Goal: Information Seeking & Learning: Stay updated

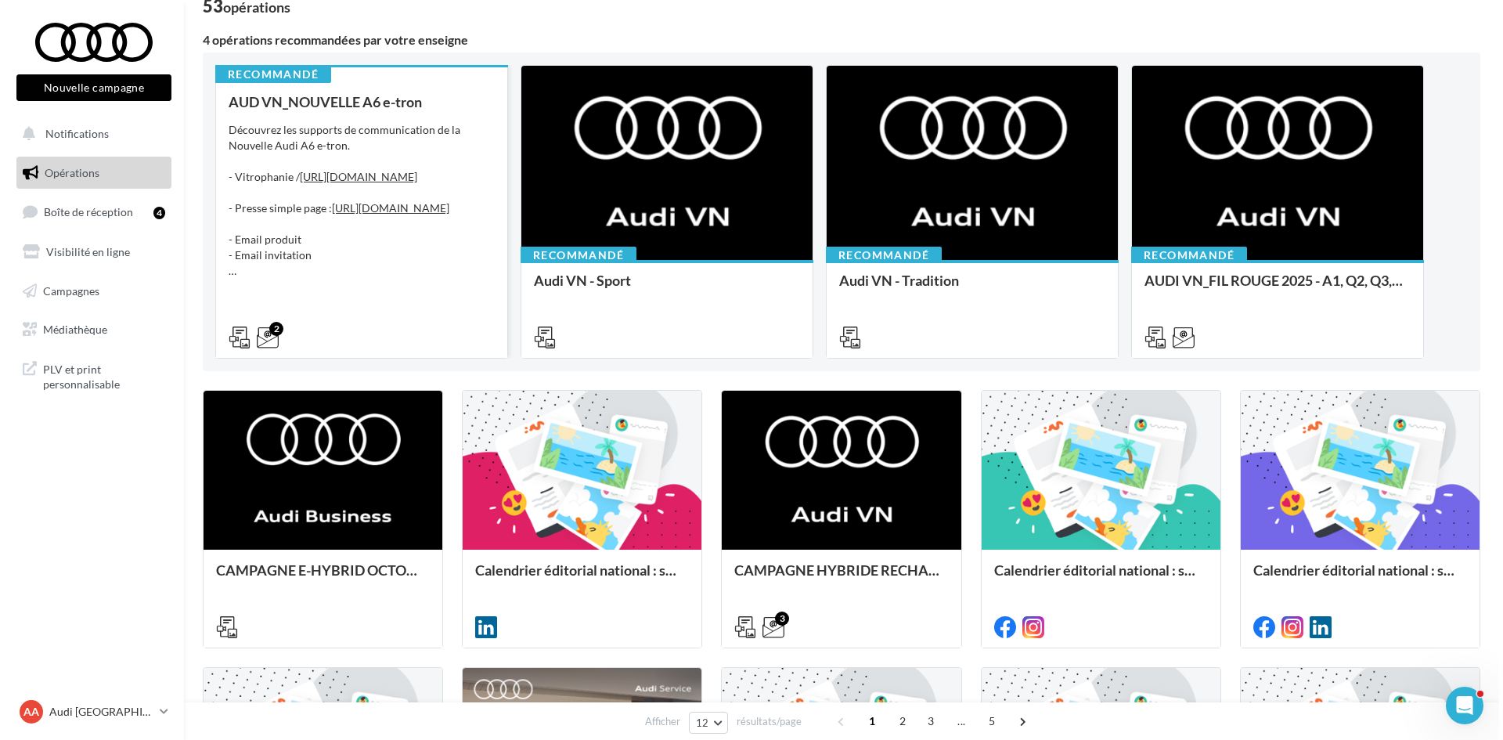
scroll to position [157, 0]
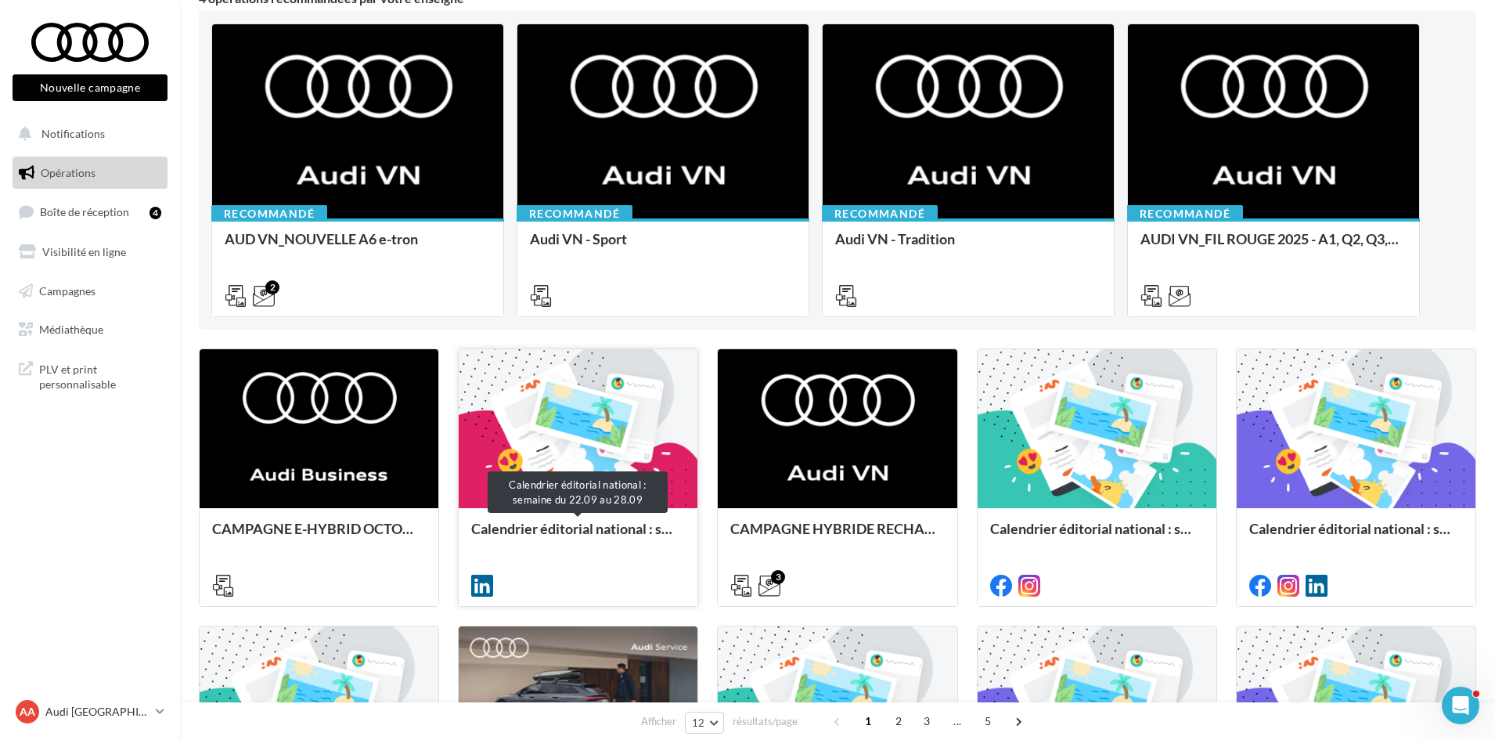
click at [622, 527] on div "Calendrier éditorial national : semaine du 22.09 au 28.09" at bounding box center [578, 536] width 214 height 31
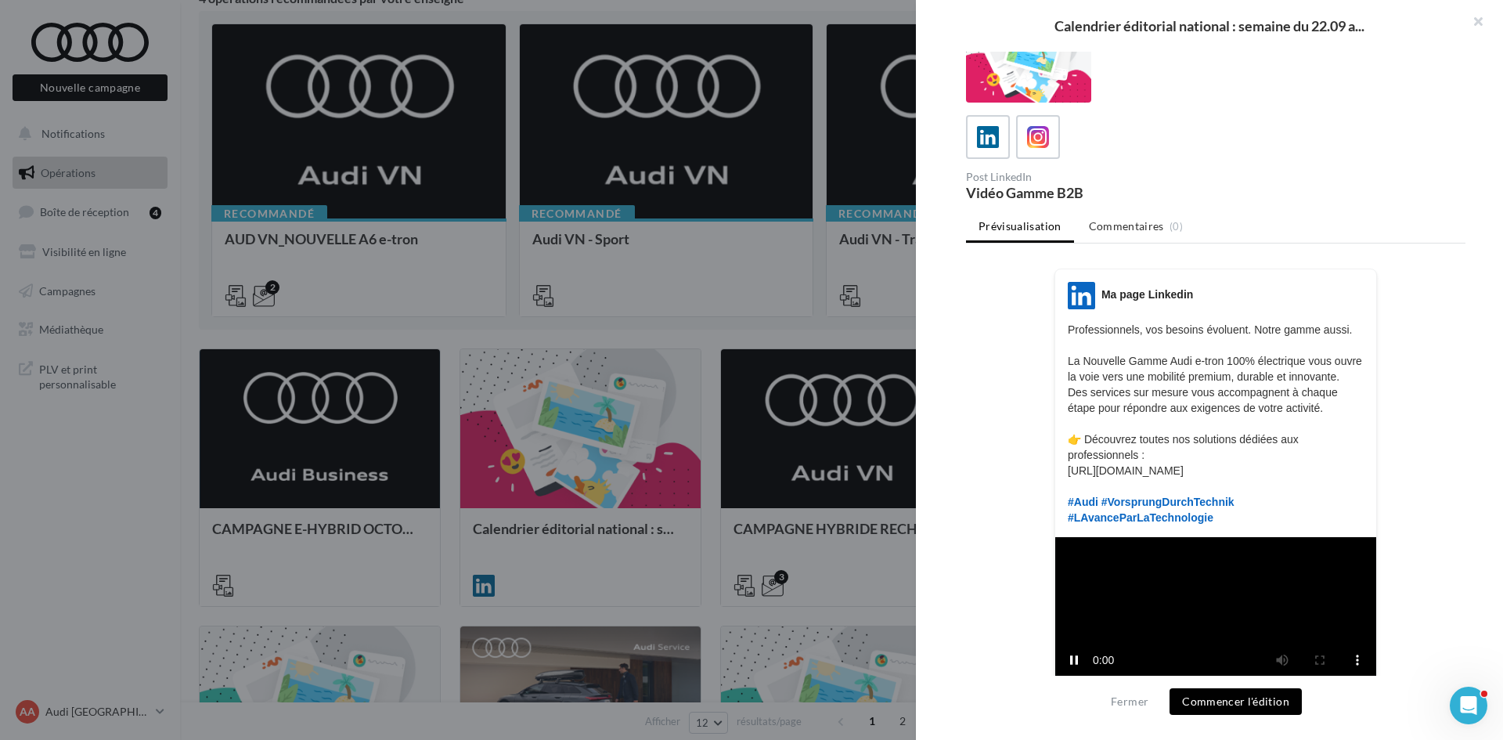
scroll to position [30, 0]
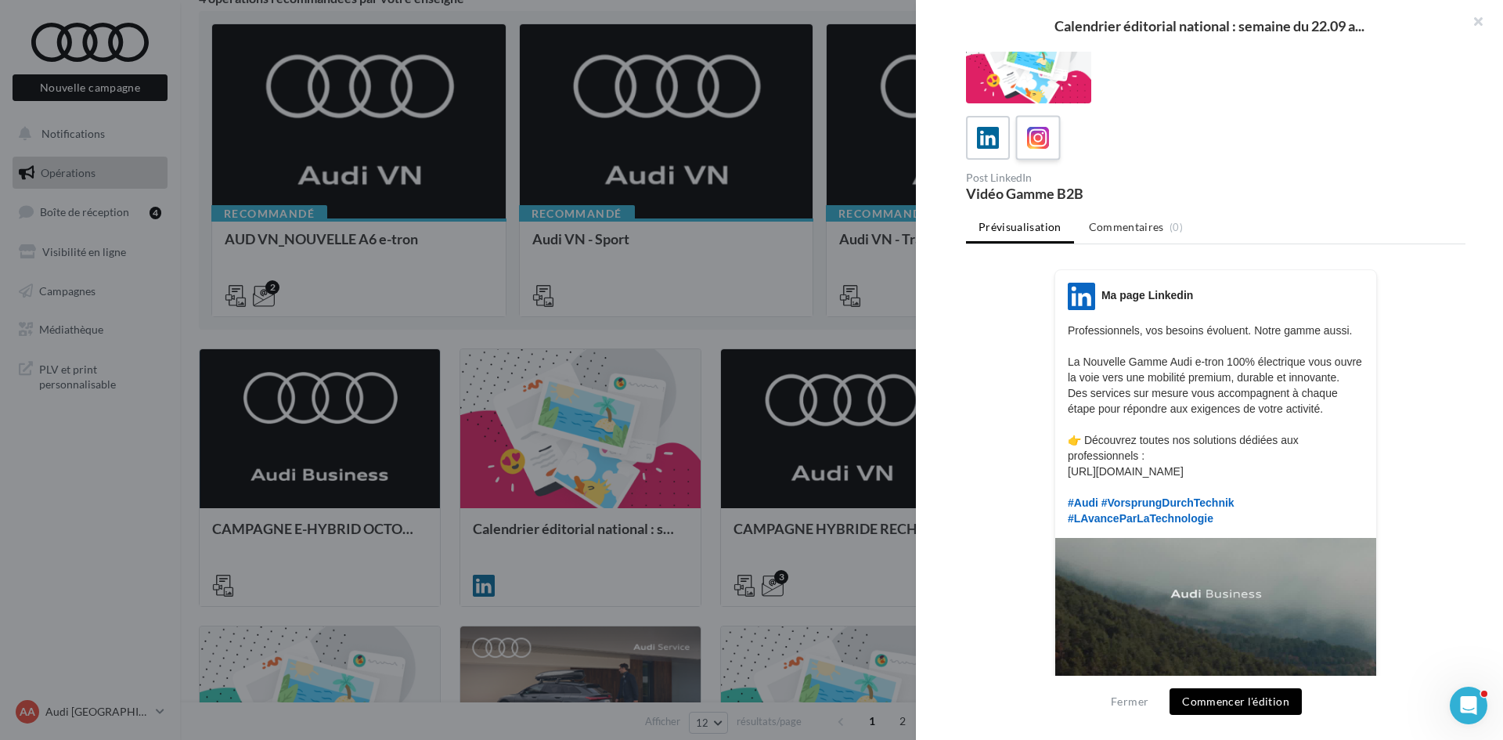
click at [1042, 139] on icon at bounding box center [1038, 138] width 23 height 23
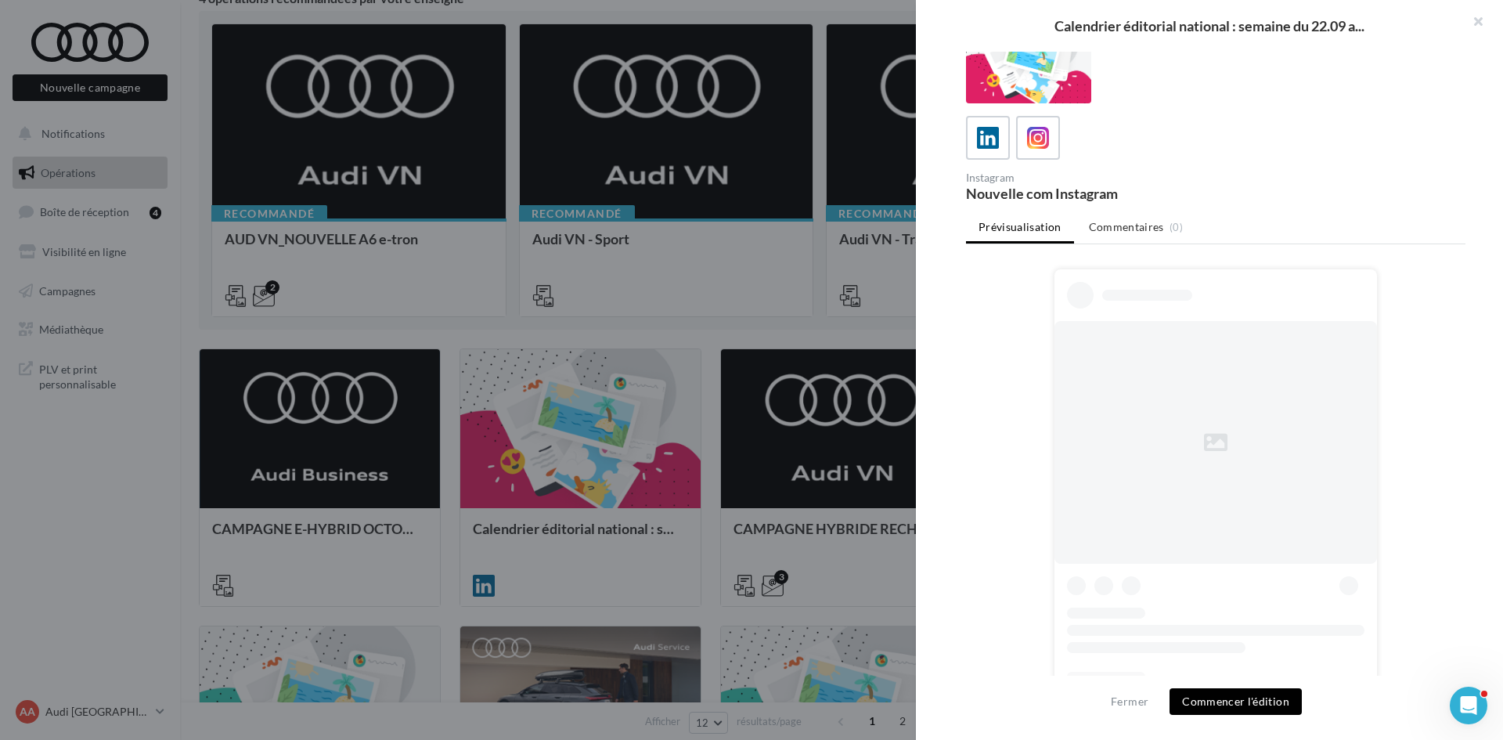
click at [766, 562] on div at bounding box center [751, 370] width 1503 height 740
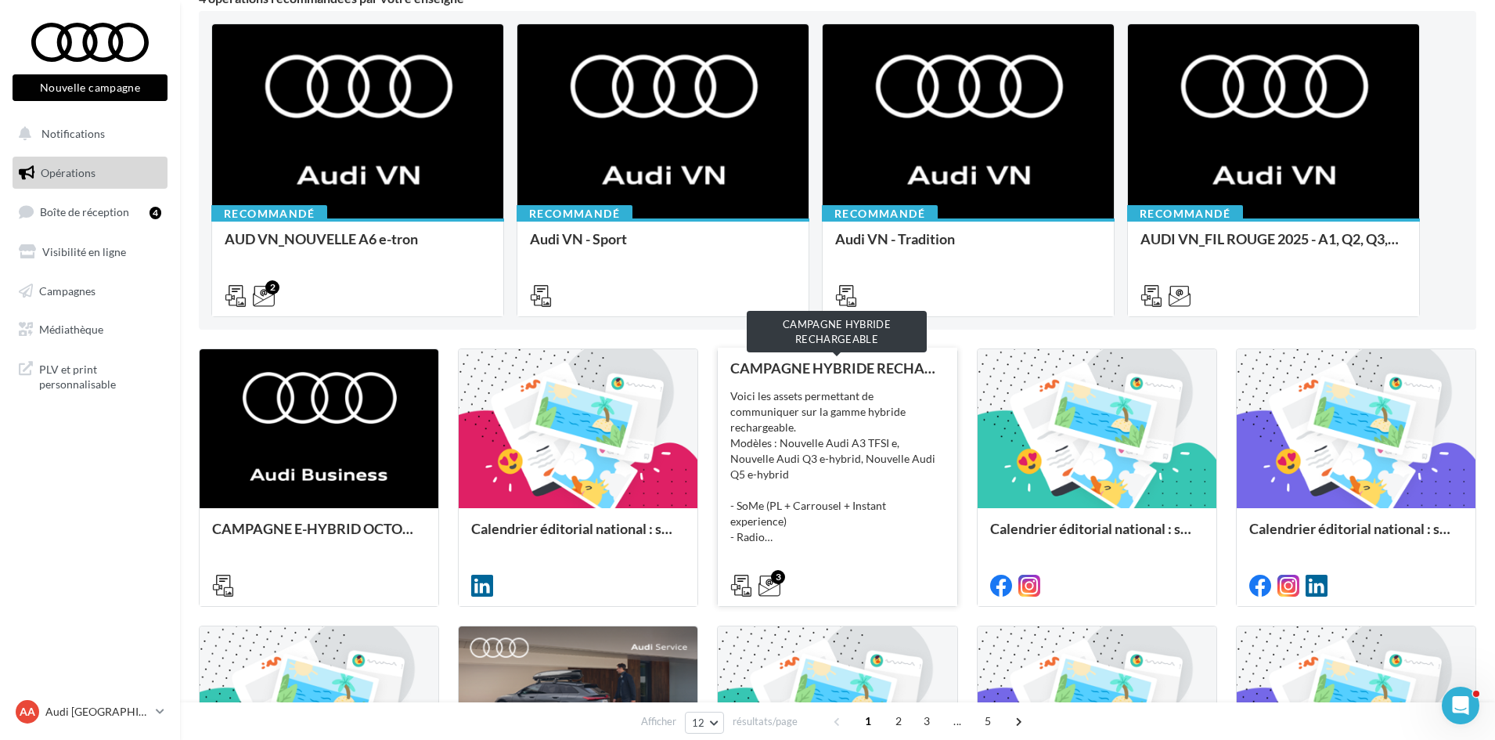
click at [834, 370] on div "CAMPAGNE HYBRIDE RECHARGEABLE" at bounding box center [837, 368] width 214 height 16
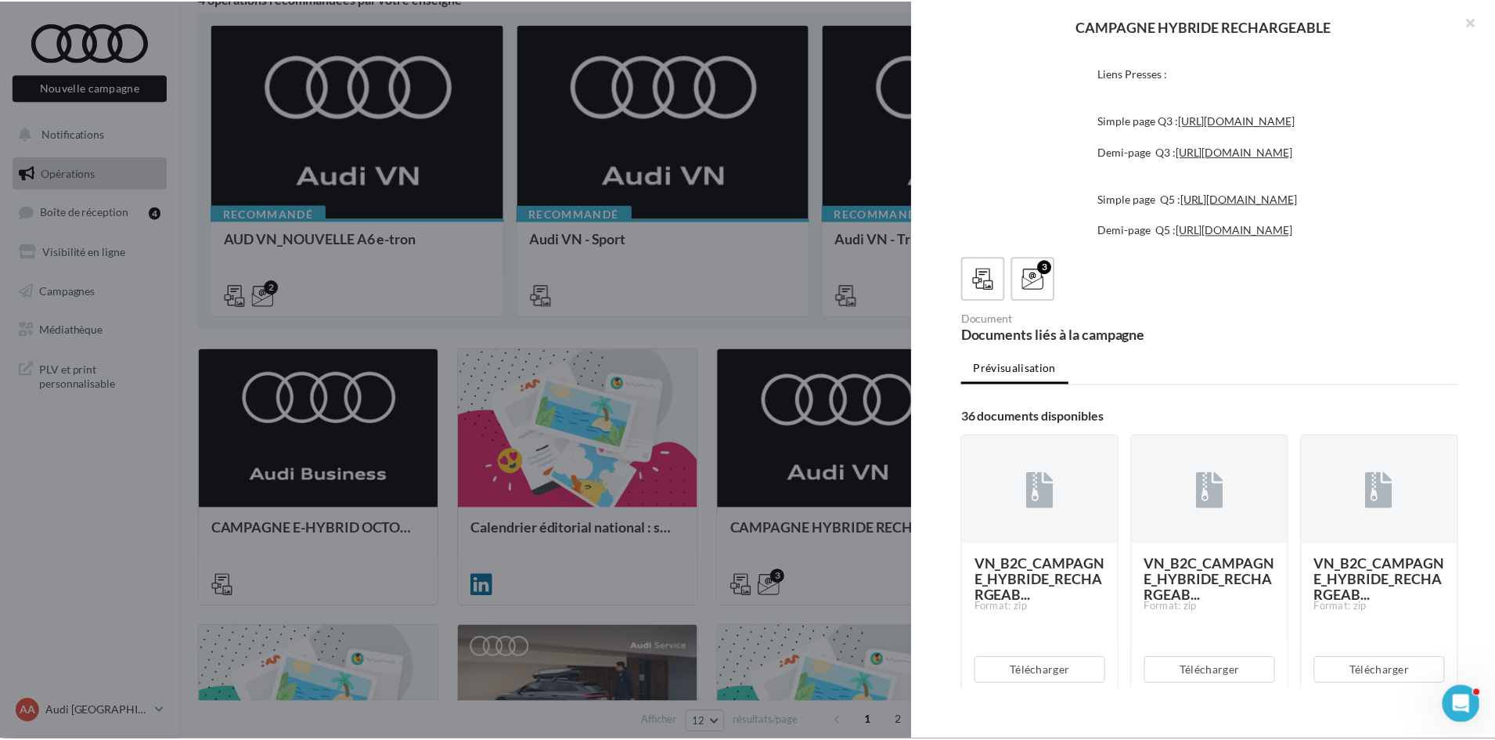
scroll to position [0, 0]
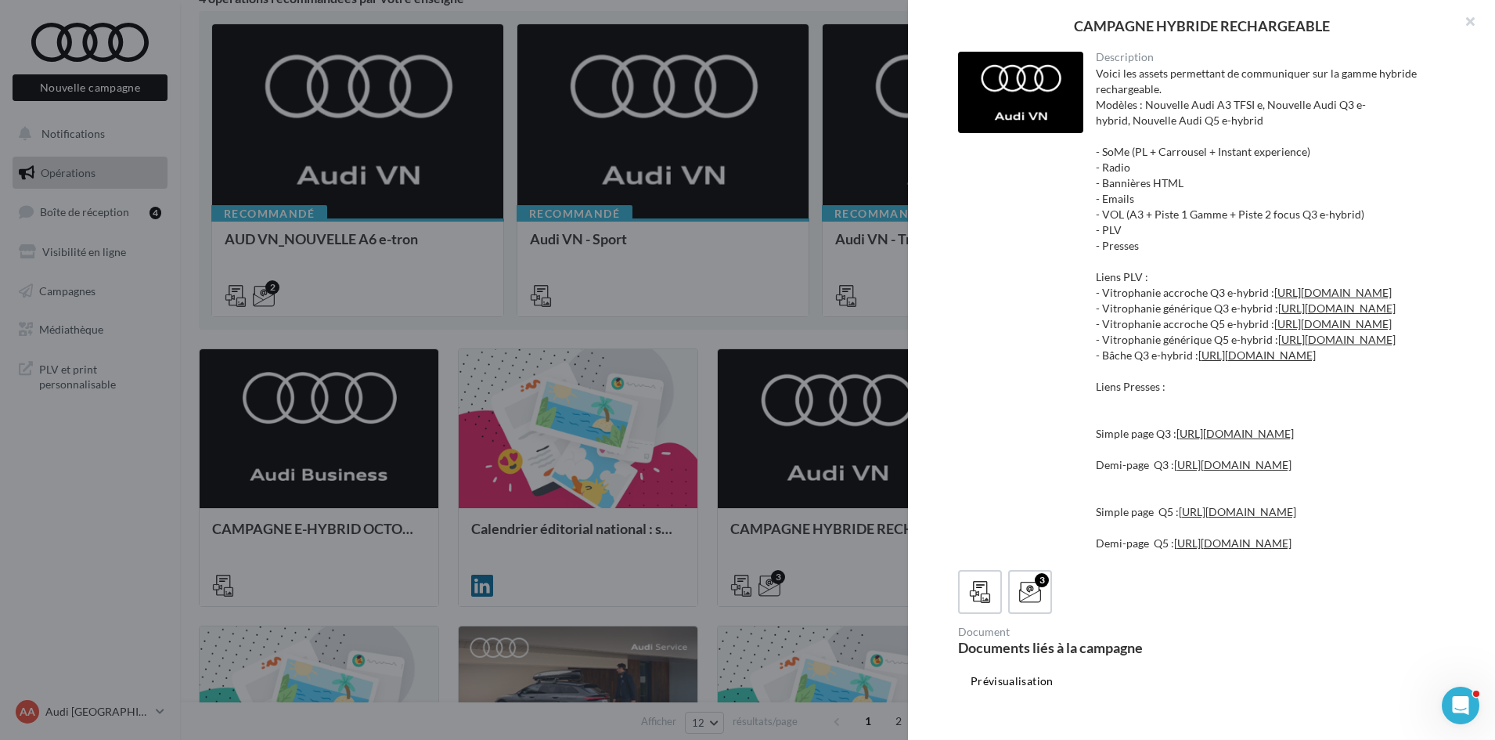
click at [795, 357] on div at bounding box center [747, 370] width 1495 height 740
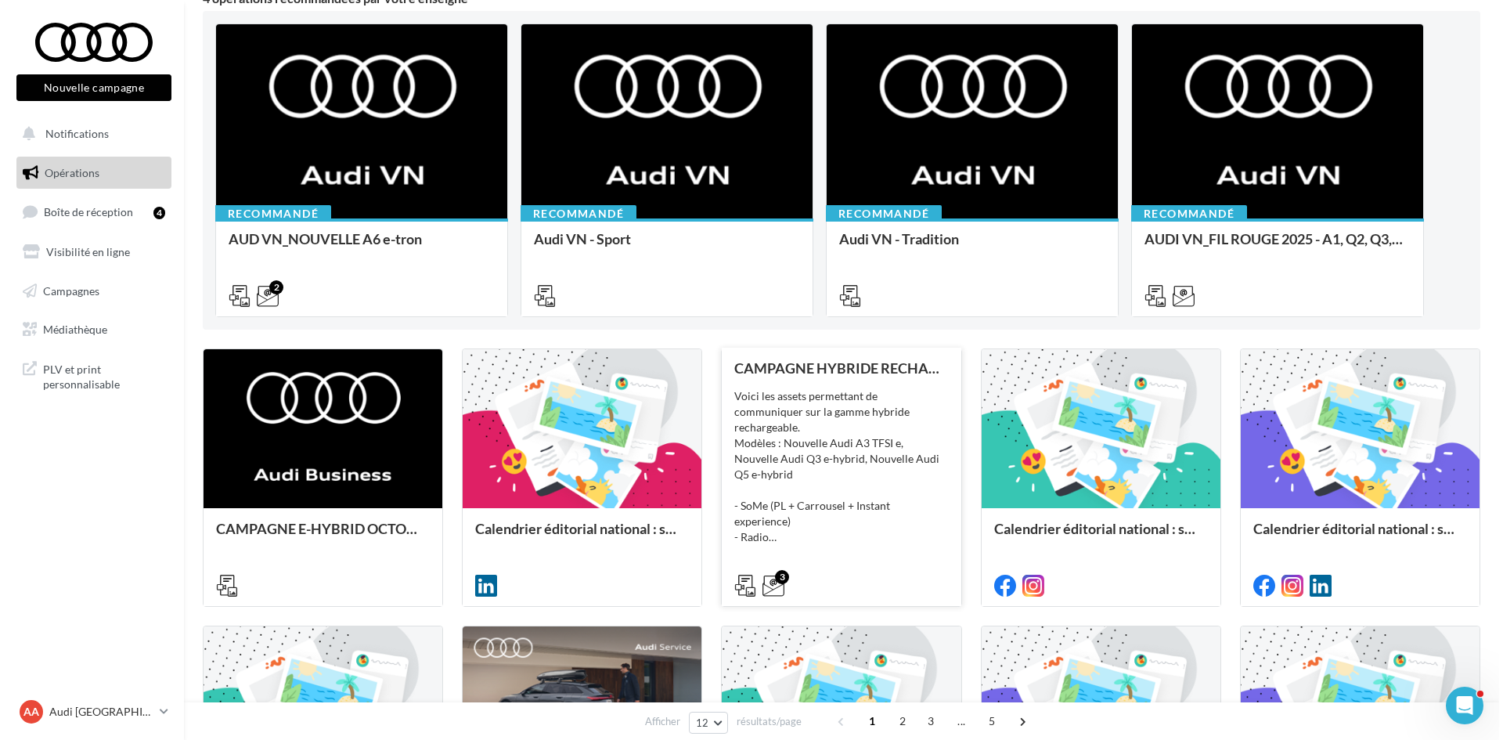
scroll to position [470, 0]
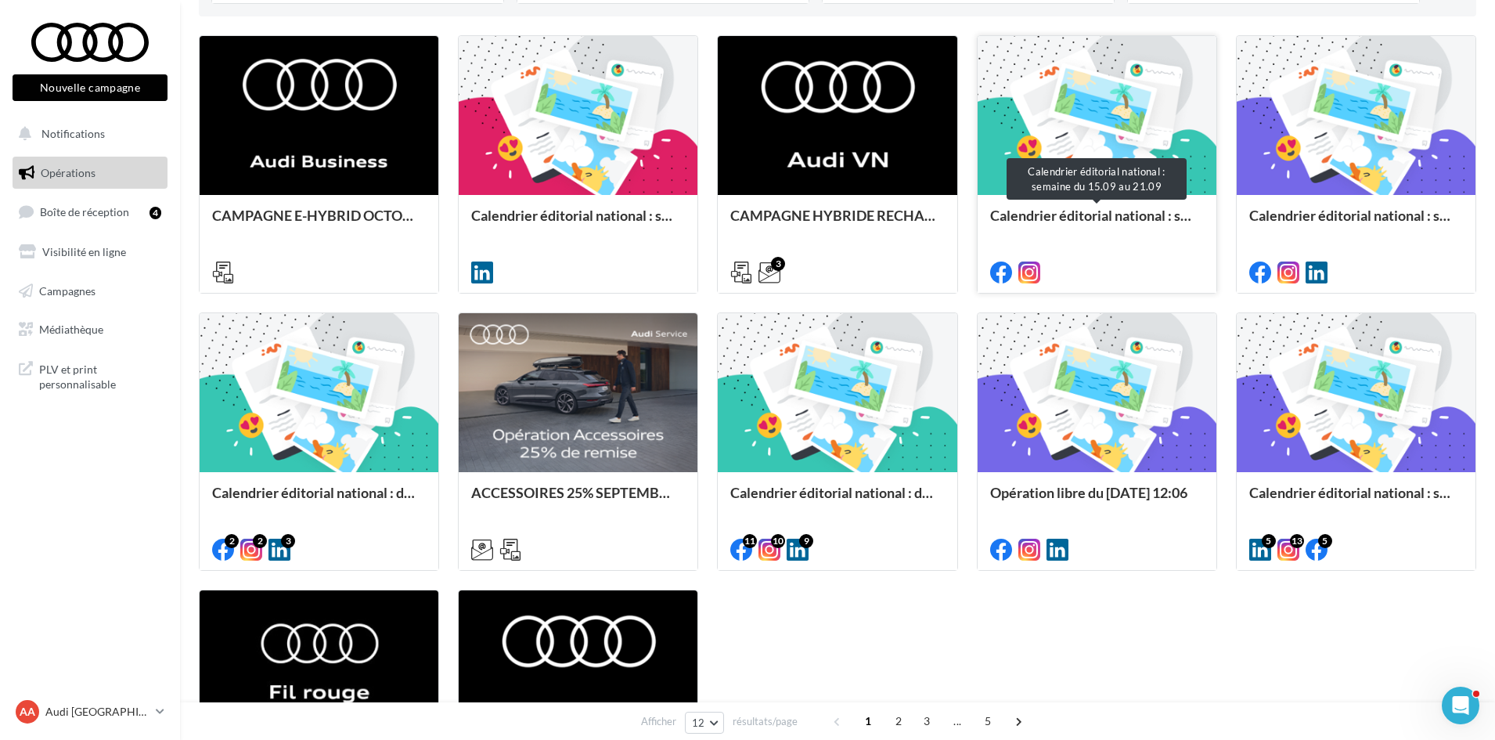
click at [1040, 213] on div "Calendrier éditorial national : semaine du 15.09 au 21.09" at bounding box center [1097, 222] width 214 height 31
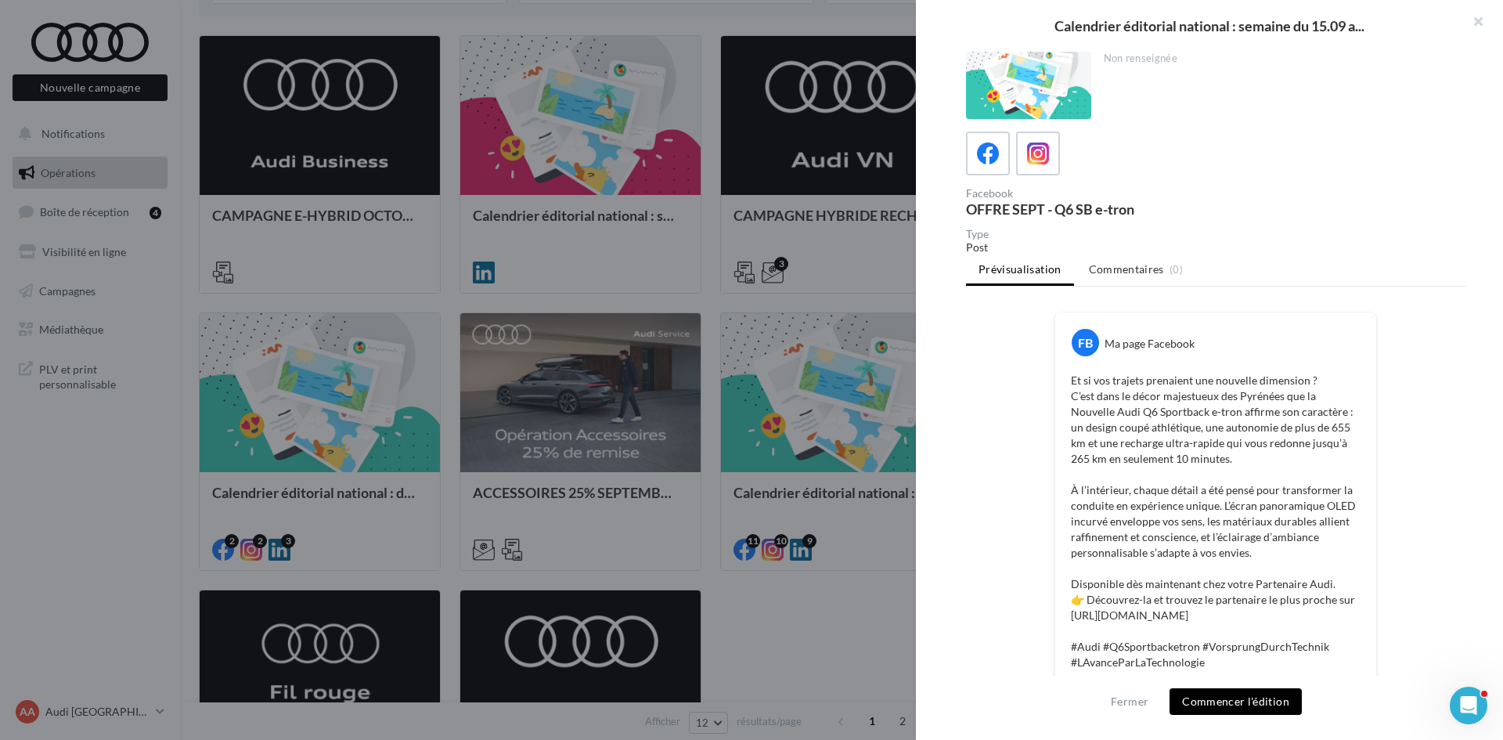
scroll to position [0, 0]
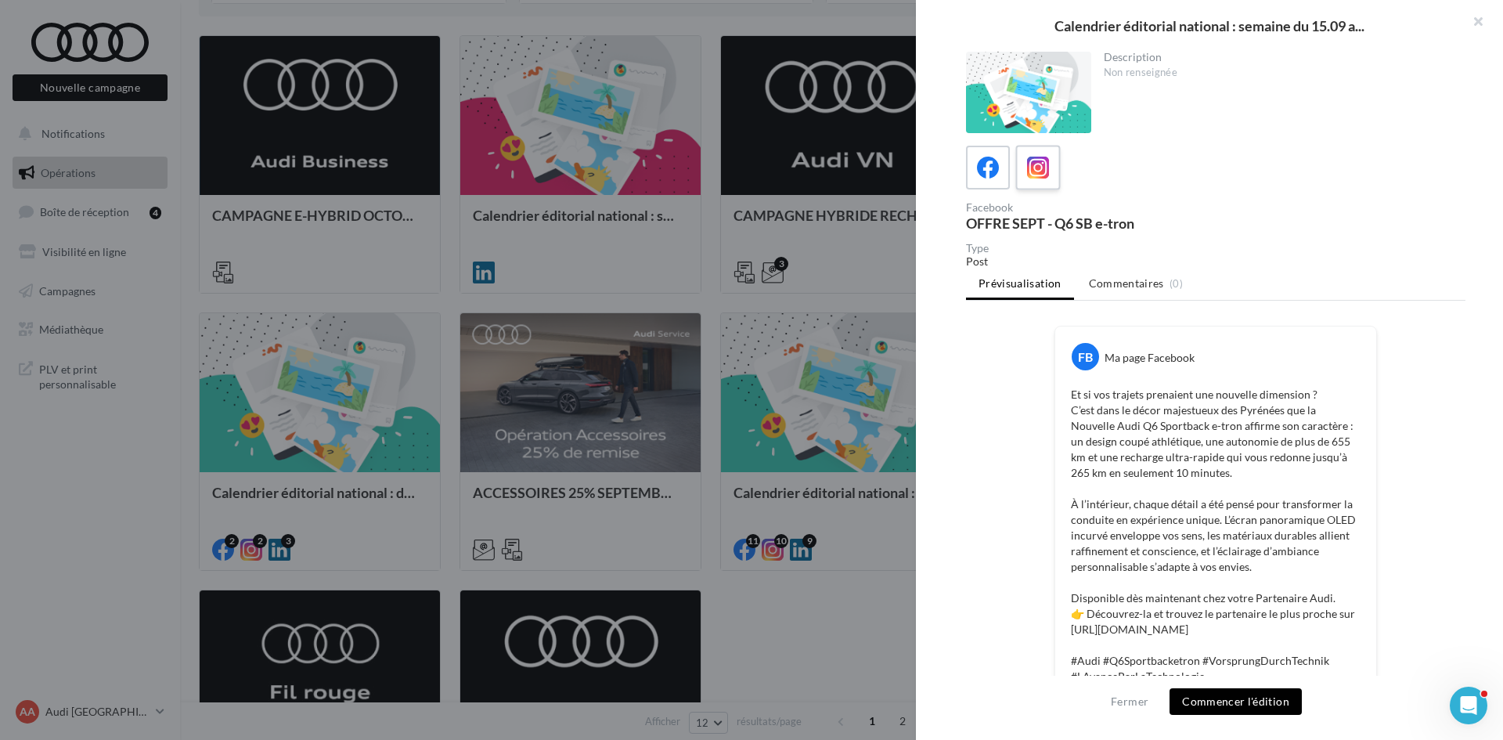
click at [1040, 182] on div at bounding box center [1038, 167] width 29 height 29
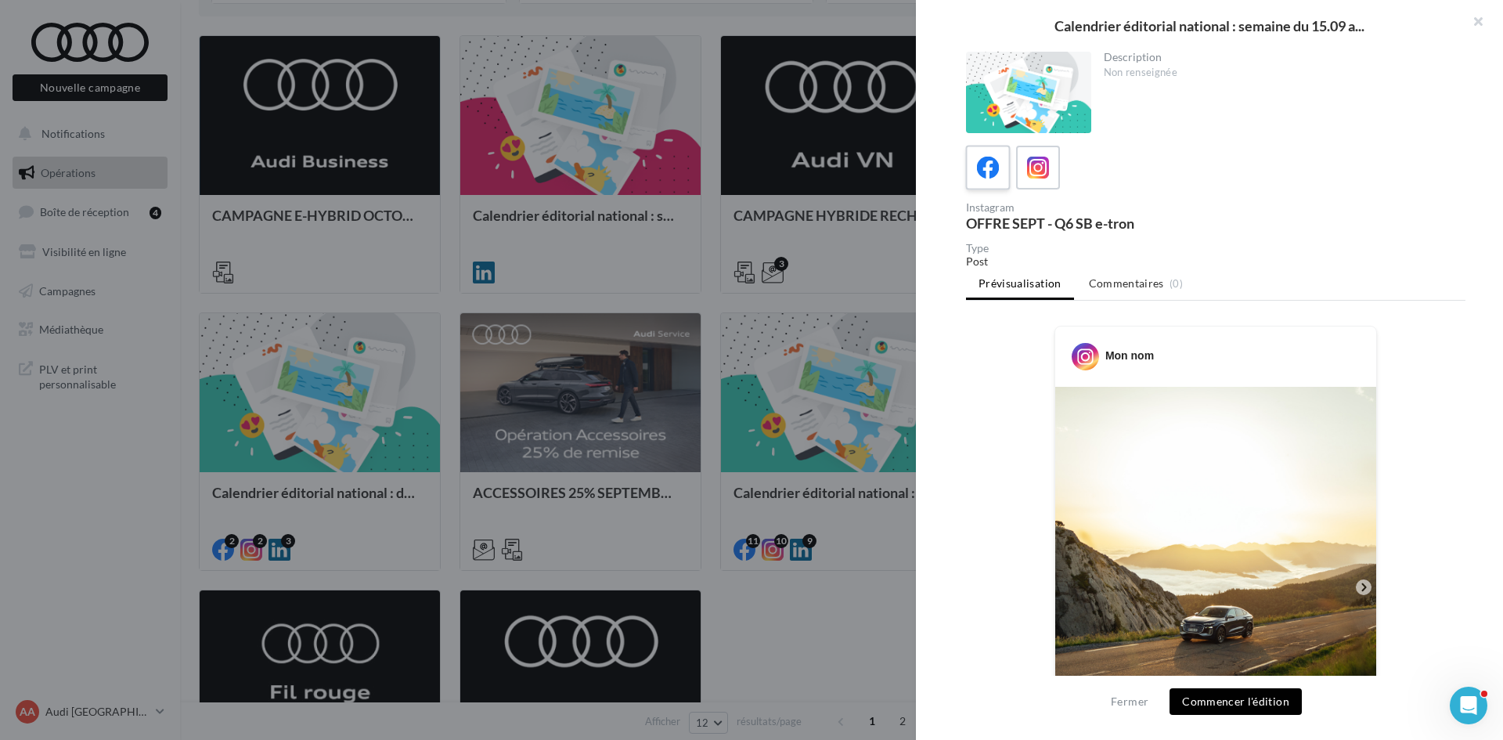
click at [987, 167] on icon at bounding box center [988, 168] width 23 height 23
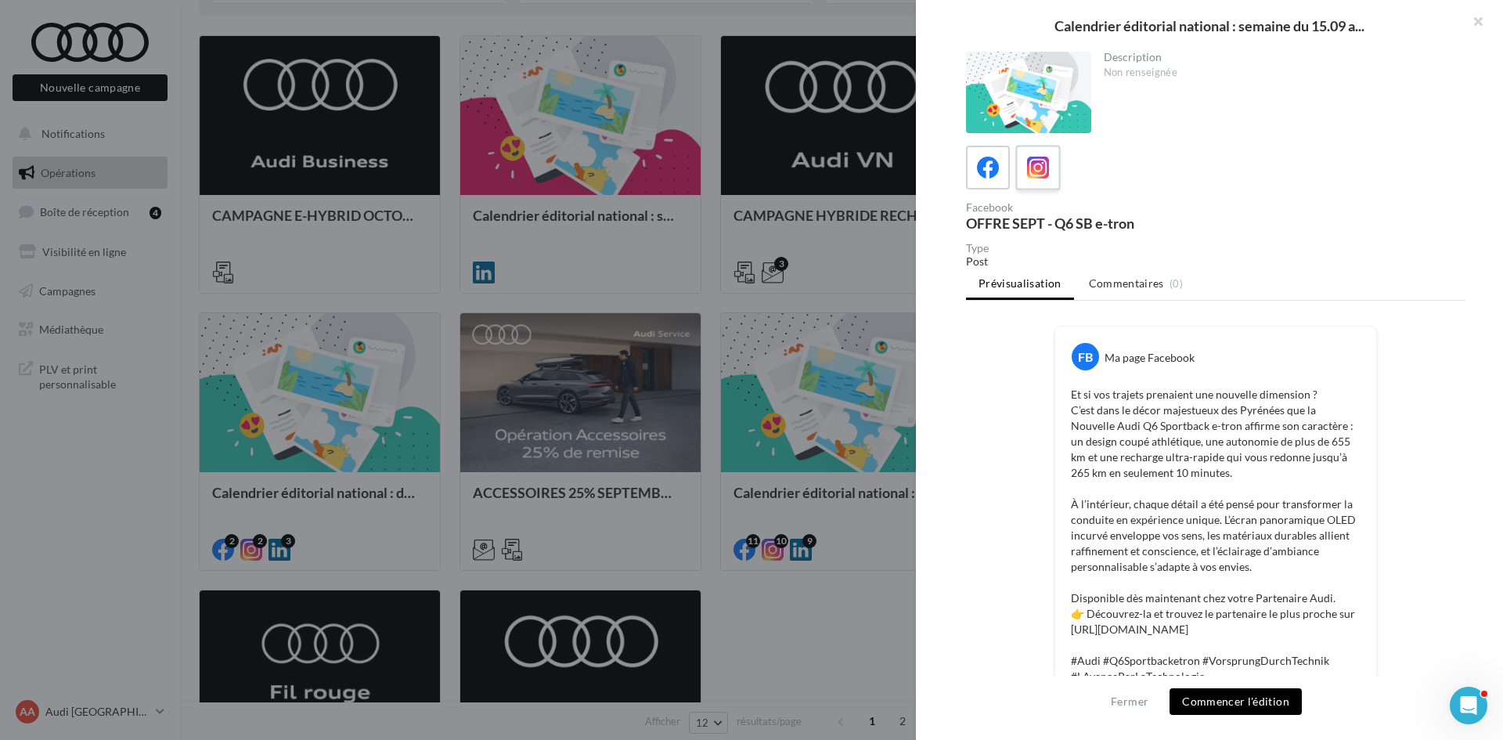
click at [1055, 177] on label at bounding box center [1037, 167] width 45 height 45
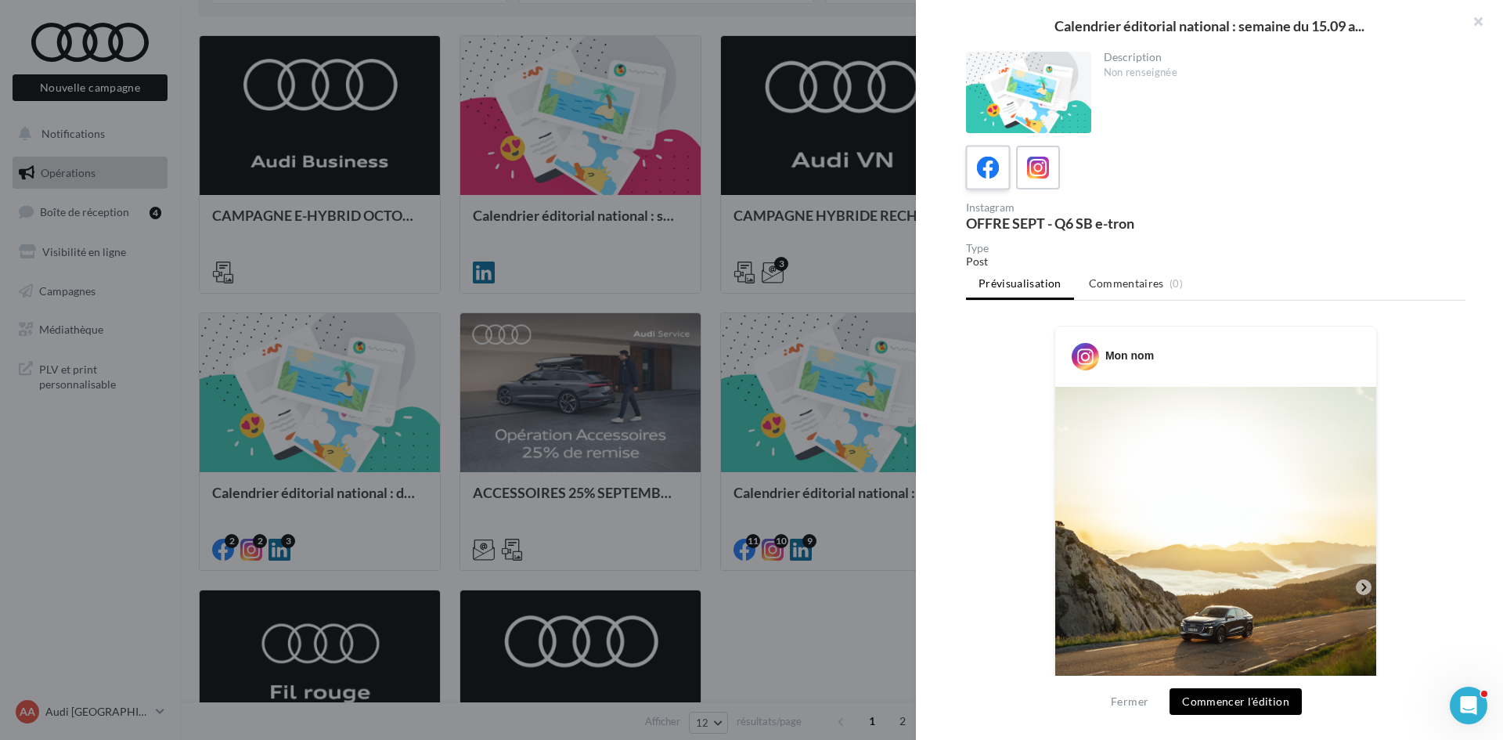
click at [995, 171] on icon at bounding box center [988, 168] width 23 height 23
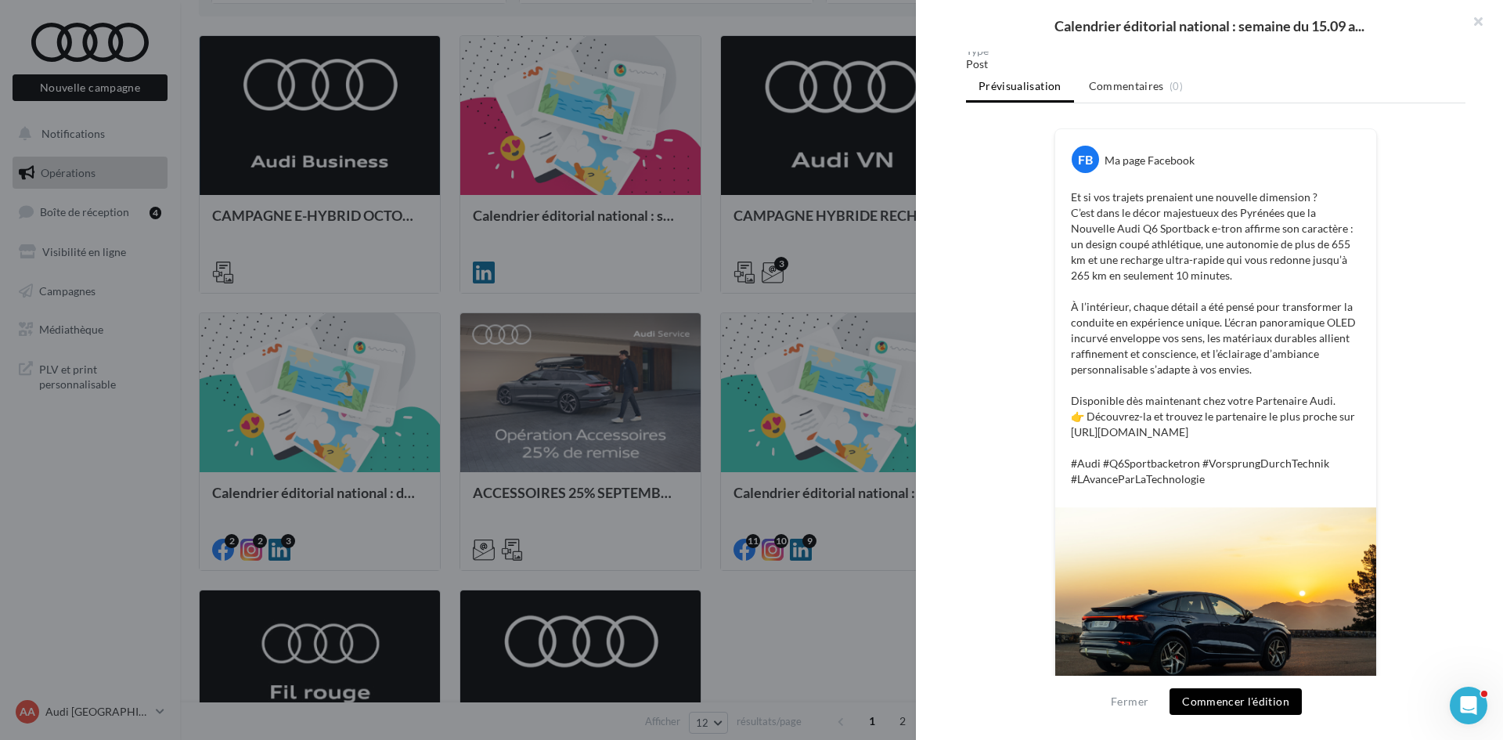
scroll to position [357, 0]
